Goal: Task Accomplishment & Management: Use online tool/utility

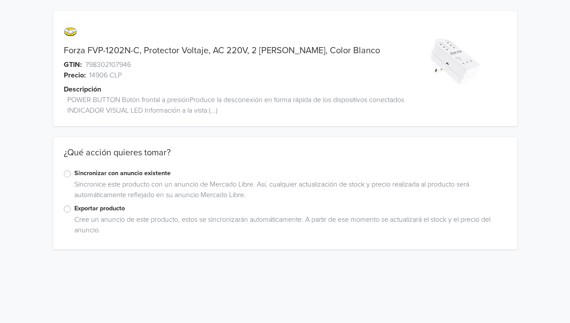
click at [33, 67] on div "Forza FVP-1202N-C, Protector Voltaje, AC 220V, 2 Tomas Corriente, Color Blanco …" at bounding box center [285, 130] width 557 height 260
click at [74, 210] on label "Exportar producto" at bounding box center [290, 209] width 432 height 10
click at [0, 0] on input "Exportar producto" at bounding box center [0, 0] width 0 height 0
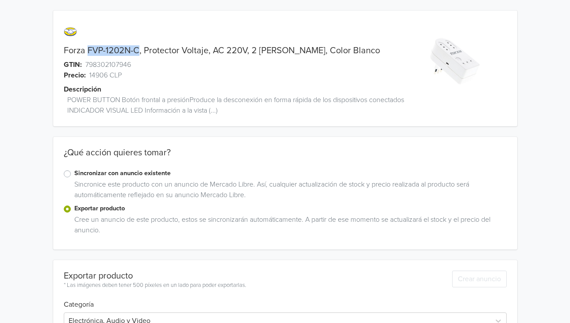
drag, startPoint x: 87, startPoint y: 51, endPoint x: 137, endPoint y: 51, distance: 49.7
click at [137, 51] on link "Forza FVP-1202N-C, Protector Voltaje, AC 220V, 2 Tomas Corriente, Color Blanco" at bounding box center [222, 50] width 316 height 11
copy link "FVP-1202N-C"
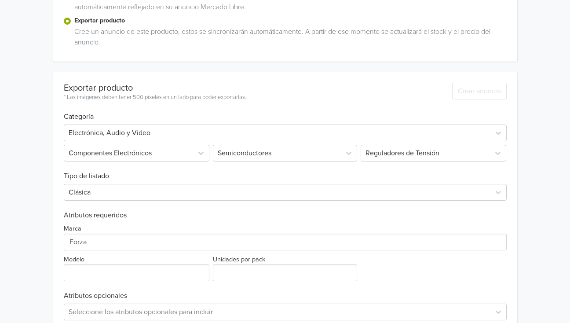
scroll to position [233, 0]
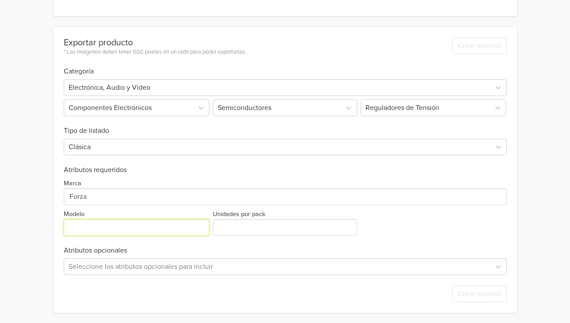
click at [92, 227] on input "Modelo" at bounding box center [137, 227] width 146 height 17
paste input "FVP-1202N-C"
type input "FVP-1202N-C"
click at [24, 198] on div "Forza FVP-1202N-C, Protector Voltaje, AC 220V, 2 Tomas Corriente, Color Blanco …" at bounding box center [285, 45] width 557 height 556
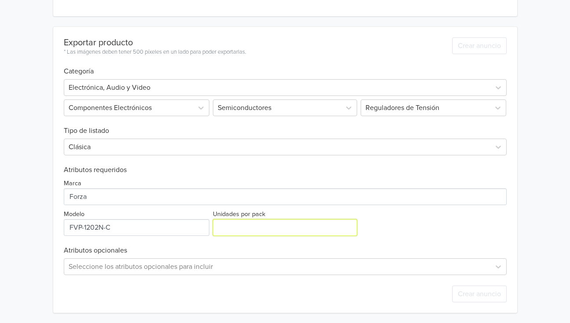
click at [213, 223] on div "Unidades por pack" at bounding box center [285, 221] width 148 height 27
type input "1"
click at [349, 224] on input "1" at bounding box center [285, 227] width 144 height 17
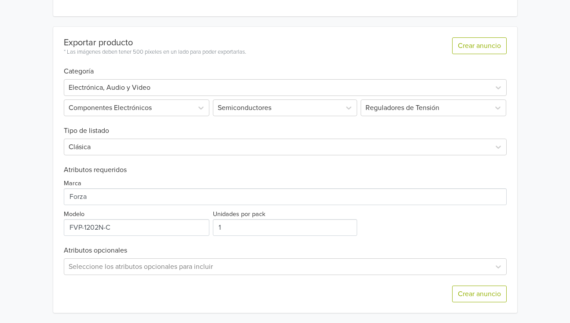
click at [28, 183] on div "Forza FVP-1202N-C, Protector Voltaje, AC 220V, 2 Tomas Corriente, Color Blanco …" at bounding box center [285, 45] width 557 height 556
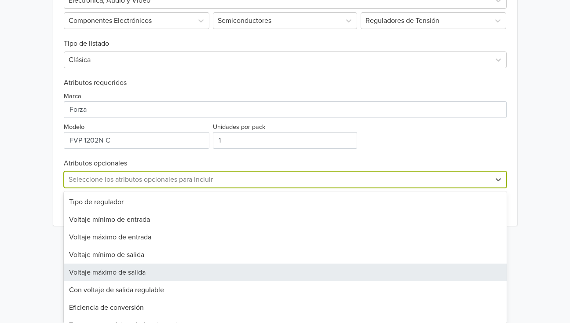
click at [89, 188] on div "28 results available. Use Up and Down to choose options, press Enter to select …" at bounding box center [285, 179] width 443 height 17
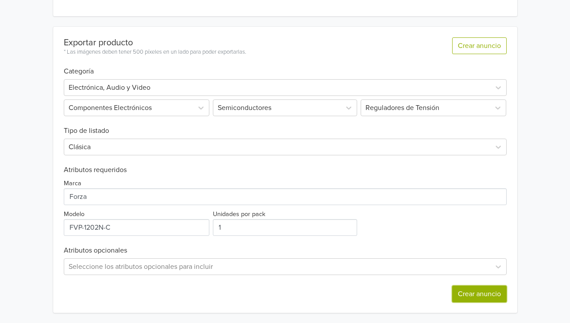
click at [483, 292] on button "Crear anuncio" at bounding box center [479, 293] width 55 height 17
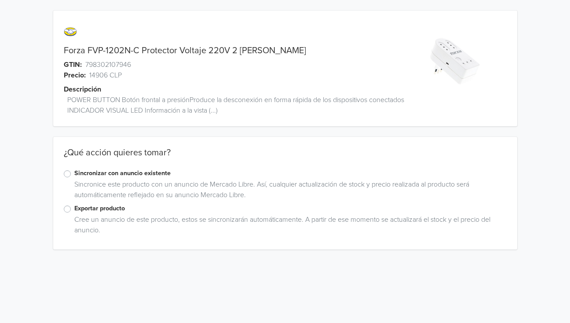
click at [74, 208] on label "Exportar producto" at bounding box center [290, 209] width 432 height 10
click at [0, 0] on input "Exportar producto" at bounding box center [0, 0] width 0 height 0
click at [74, 208] on label "Exportar producto" at bounding box center [290, 209] width 432 height 10
click at [0, 0] on input "Exportar producto" at bounding box center [0, 0] width 0 height 0
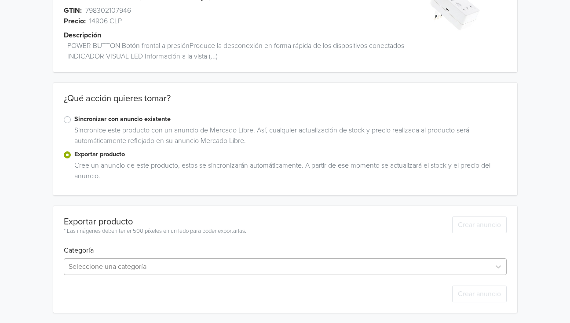
scroll to position [141, 0]
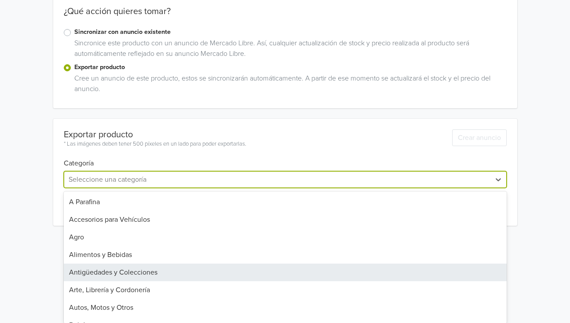
click at [123, 188] on div "45 results available. Use Up and Down to choose options, press Enter to select …" at bounding box center [285, 179] width 443 height 17
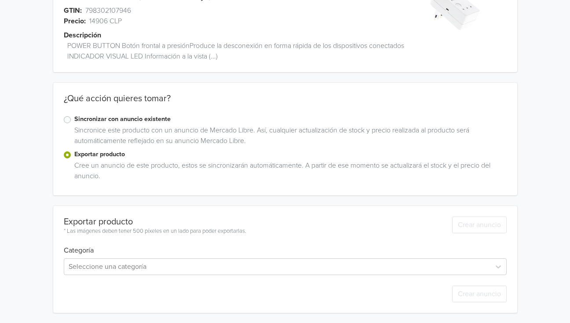
click at [29, 174] on div "Forza FVP-1202N-C, Protector Voltaje, AC 220V GTIN: 798302107946 Precio: 14906 …" at bounding box center [285, 134] width 557 height 377
click at [135, 266] on div "Seleccione una categoría" at bounding box center [285, 266] width 443 height 17
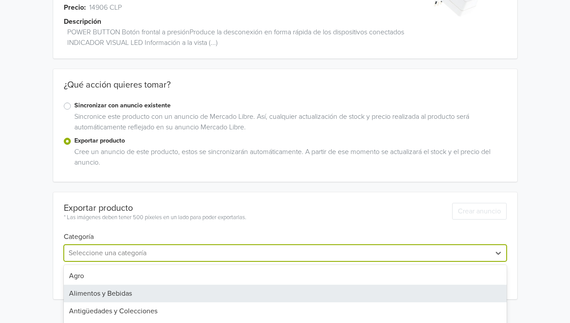
scroll to position [54, 0]
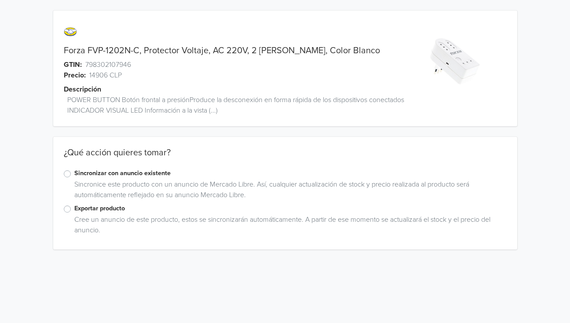
click at [74, 209] on label "Exportar producto" at bounding box center [290, 209] width 432 height 10
click at [0, 0] on input "Exportar producto" at bounding box center [0, 0] width 0 height 0
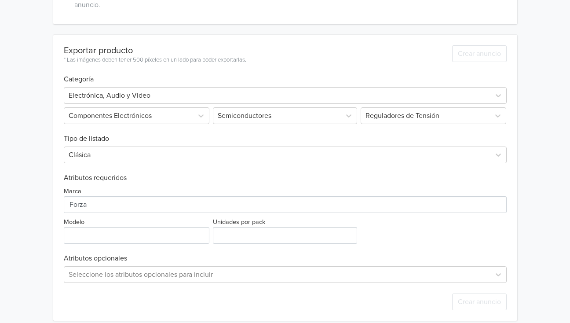
scroll to position [233, 0]
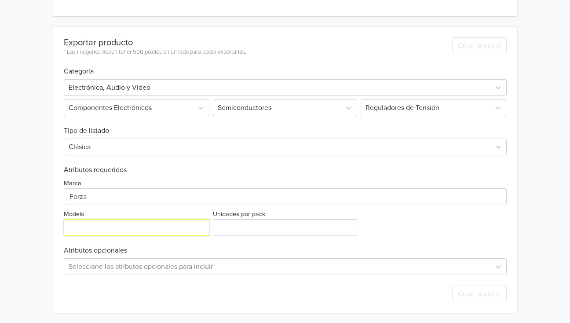
click at [110, 224] on input "Modelo" at bounding box center [137, 227] width 146 height 17
click at [4, 227] on div "Forza FVP-1202N-C, Protector Voltaje, AC 220V, 2 Tomas Corriente, Color Blanco …" at bounding box center [285, 45] width 570 height 556
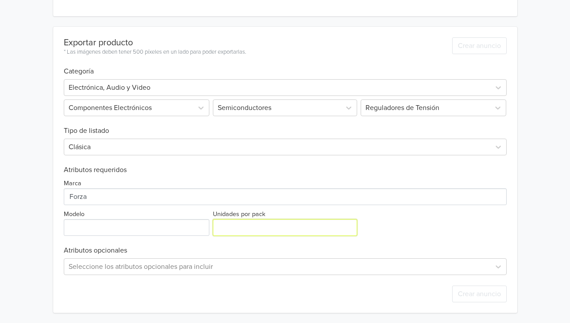
click at [228, 227] on input "Unidades por pack" at bounding box center [285, 227] width 144 height 17
type input "1"
click at [40, 182] on div "Forza FVP-1202N-C, Protector Voltaje, AC 220V, 2 Tomas Corriente, Color Blanco …" at bounding box center [285, 45] width 557 height 556
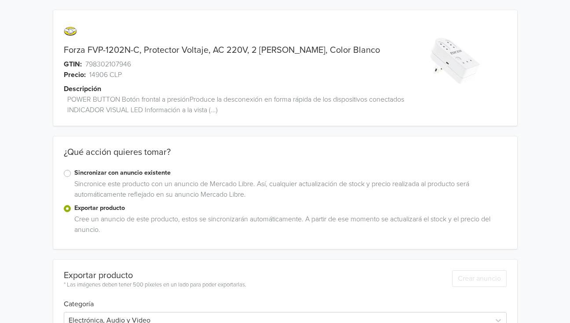
scroll to position [0, 0]
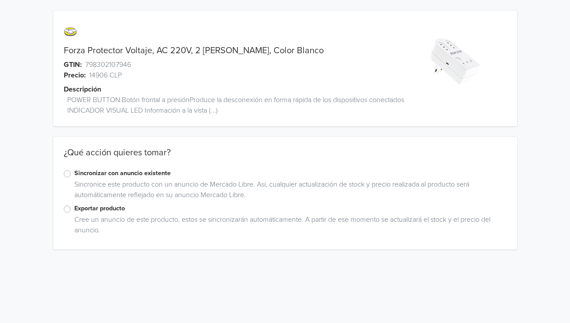
click at [74, 208] on label "Exportar producto" at bounding box center [290, 209] width 432 height 10
click at [0, 0] on input "Exportar producto" at bounding box center [0, 0] width 0 height 0
